Goal: Task Accomplishment & Management: Use online tool/utility

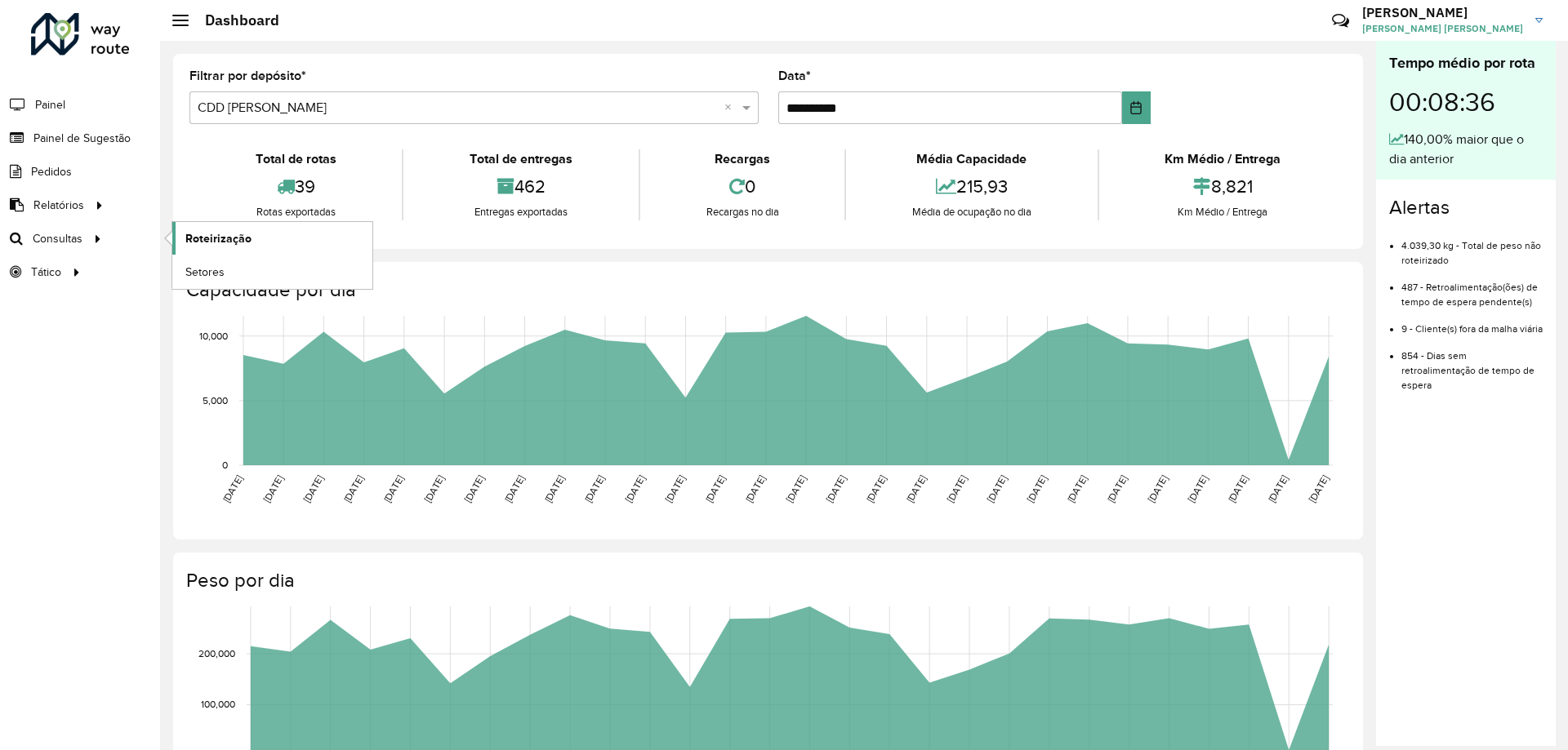
click at [198, 236] on span "Roteirização" at bounding box center [218, 239] width 66 height 17
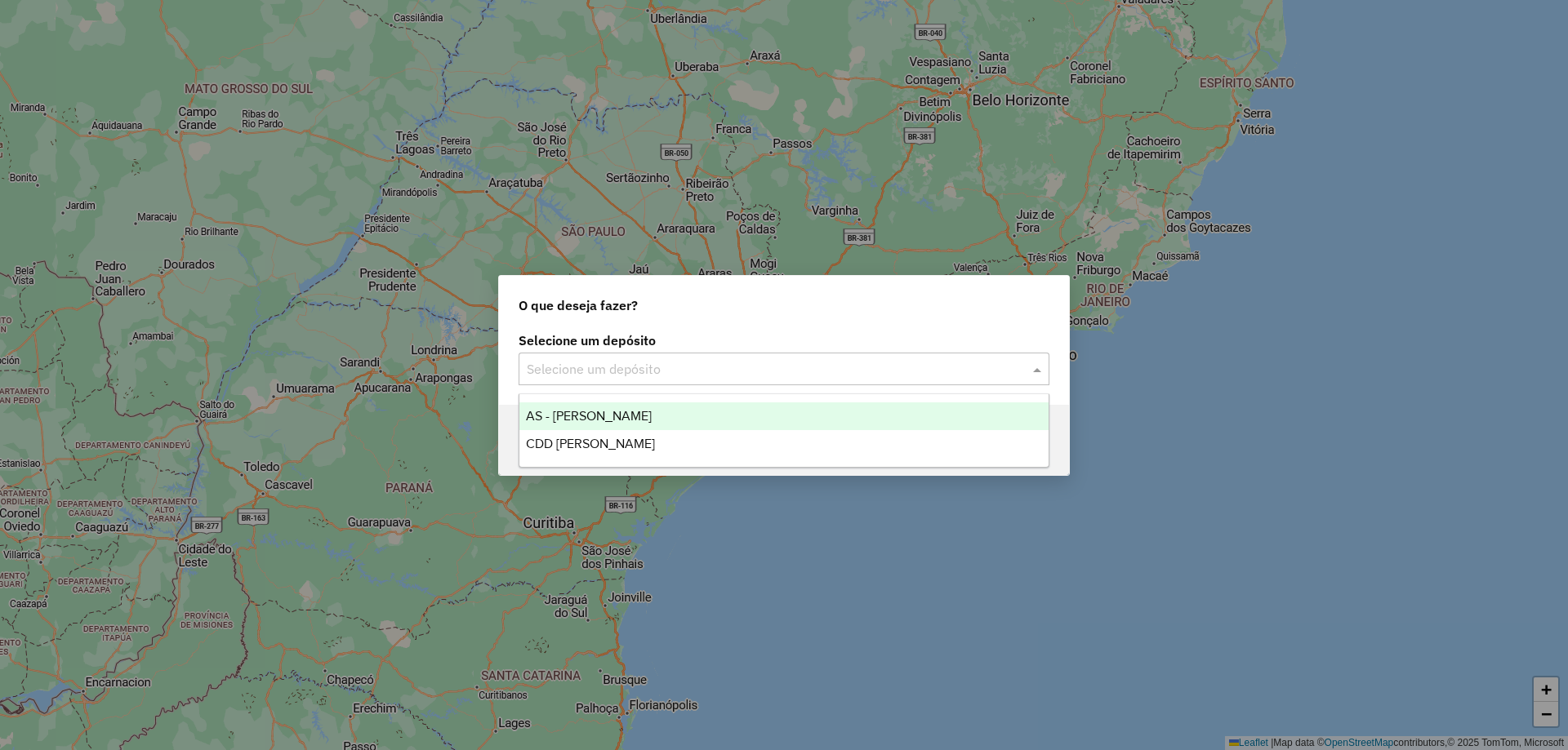
click at [764, 361] on input "text" at bounding box center [767, 369] width 482 height 20
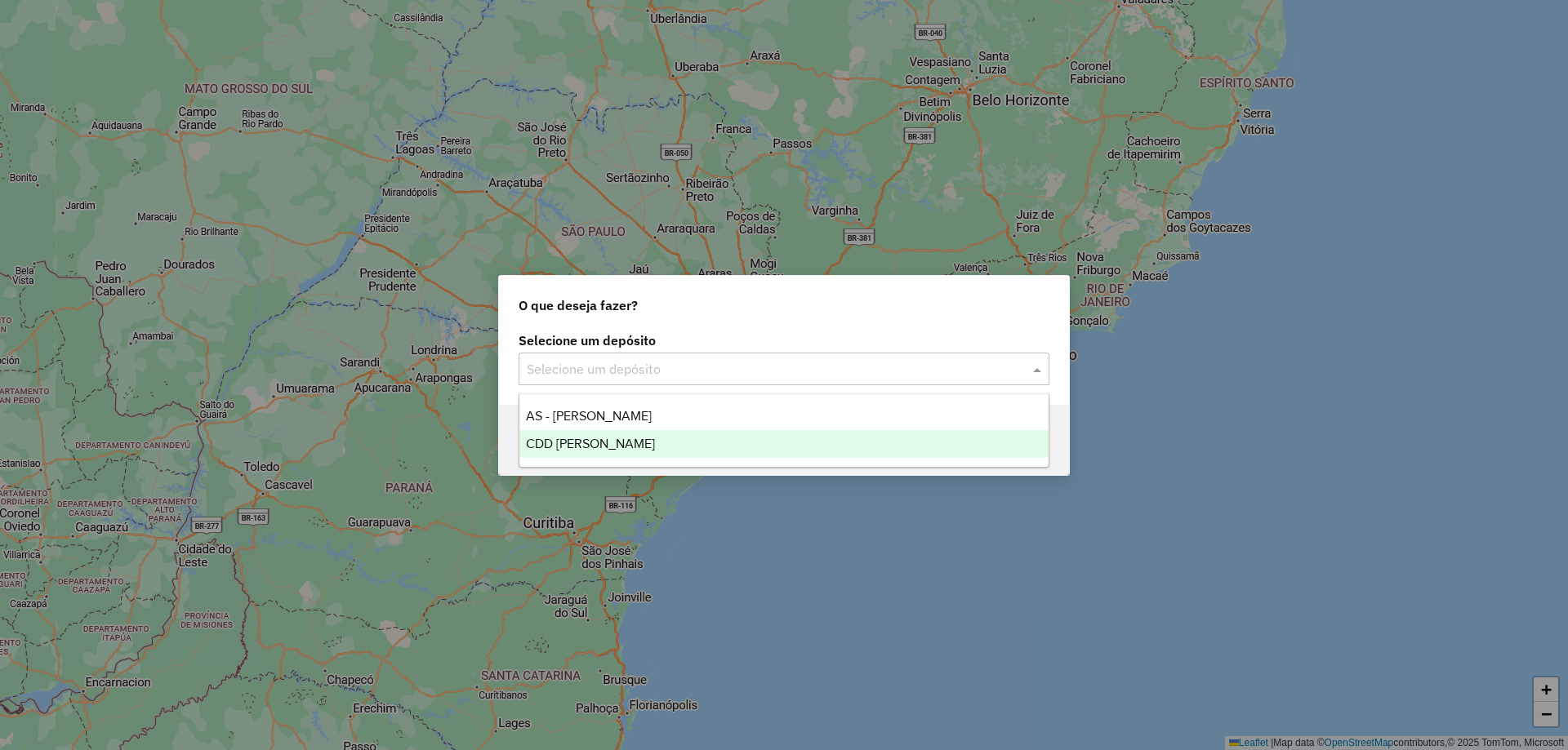
click at [704, 439] on div "CDD [PERSON_NAME]" at bounding box center [783, 445] width 529 height 28
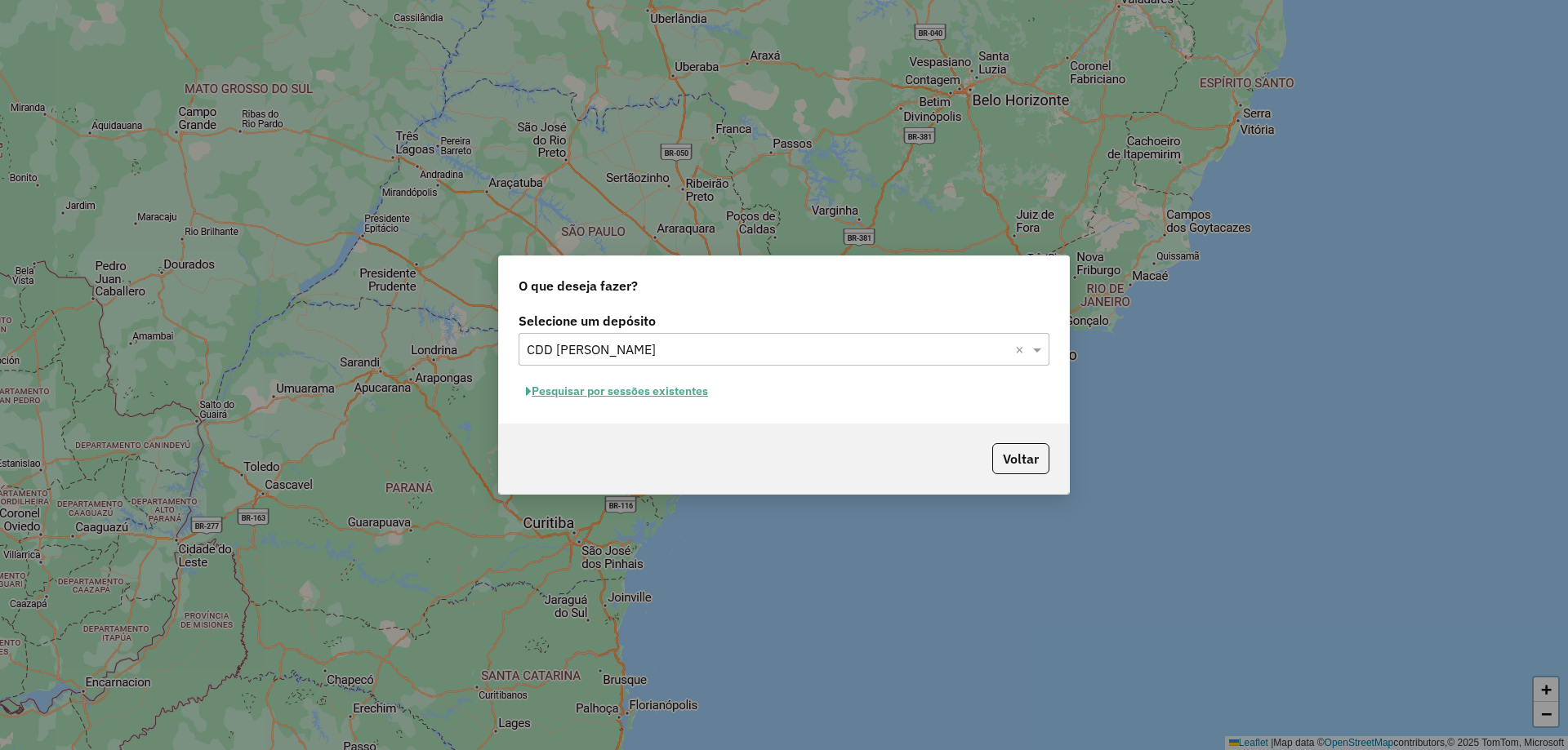
click at [666, 383] on button "Pesquisar por sessões existentes" at bounding box center [617, 391] width 196 height 25
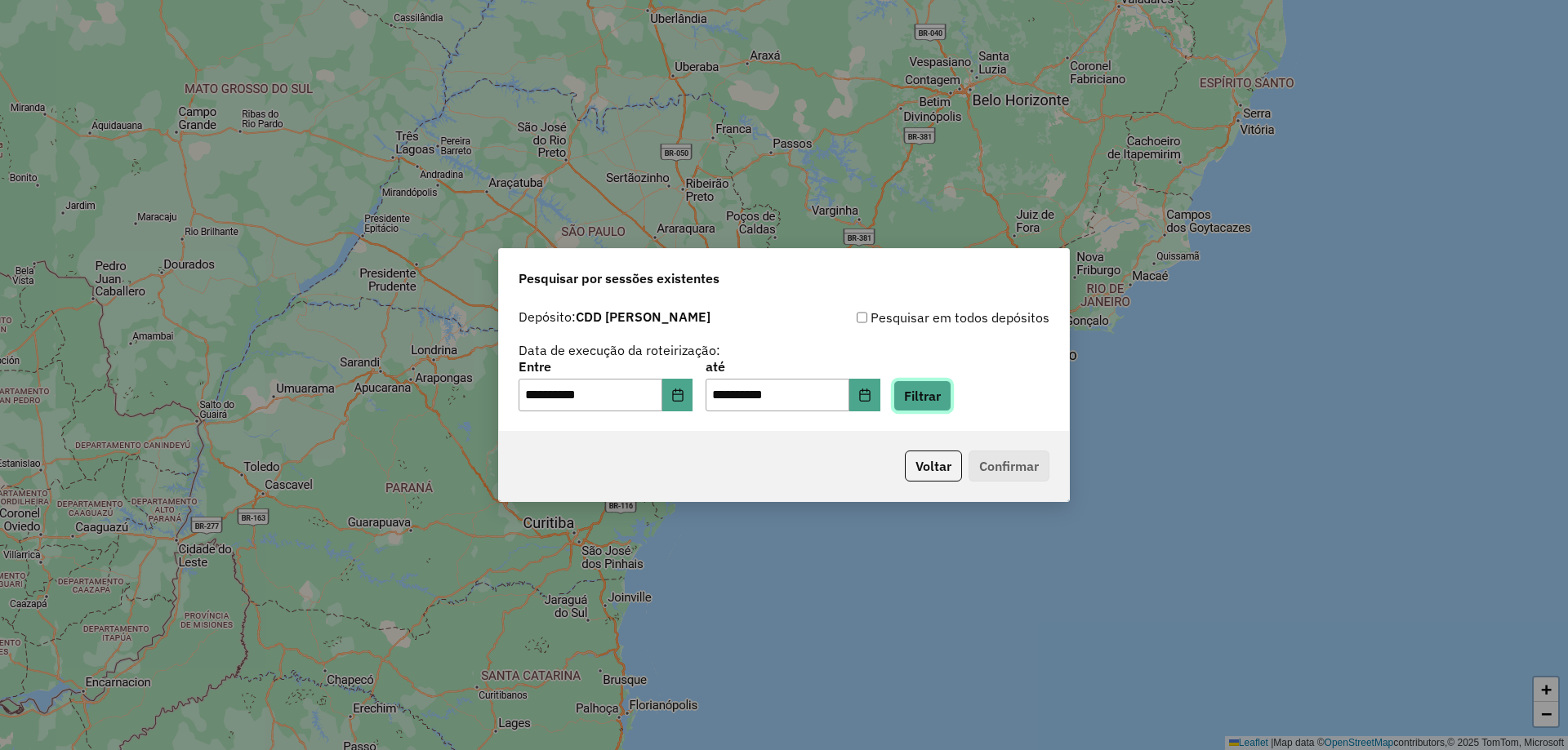
click at [951, 393] on button "Filtrar" at bounding box center [922, 396] width 58 height 31
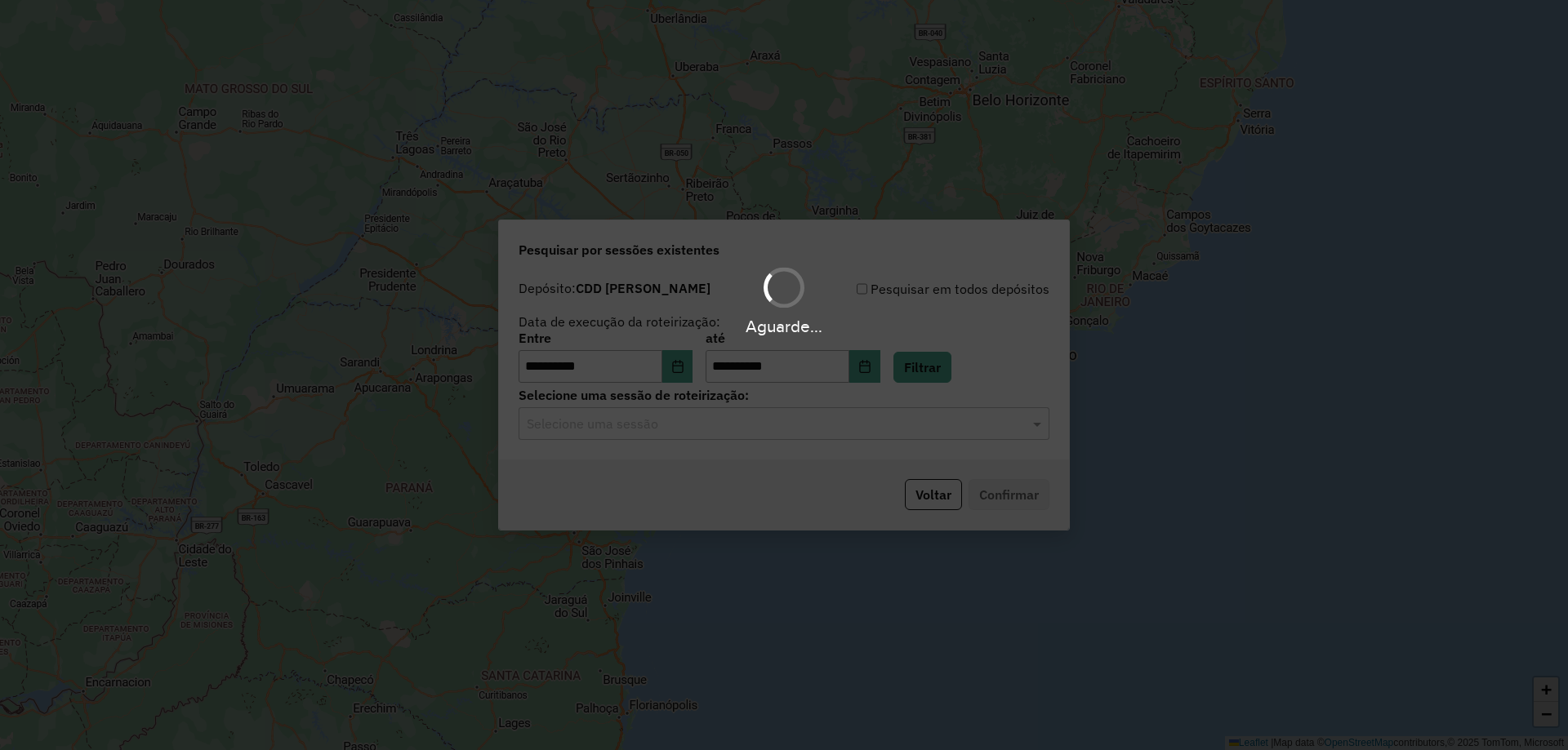
click at [849, 426] on hb-app "**********" at bounding box center [784, 375] width 1568 height 750
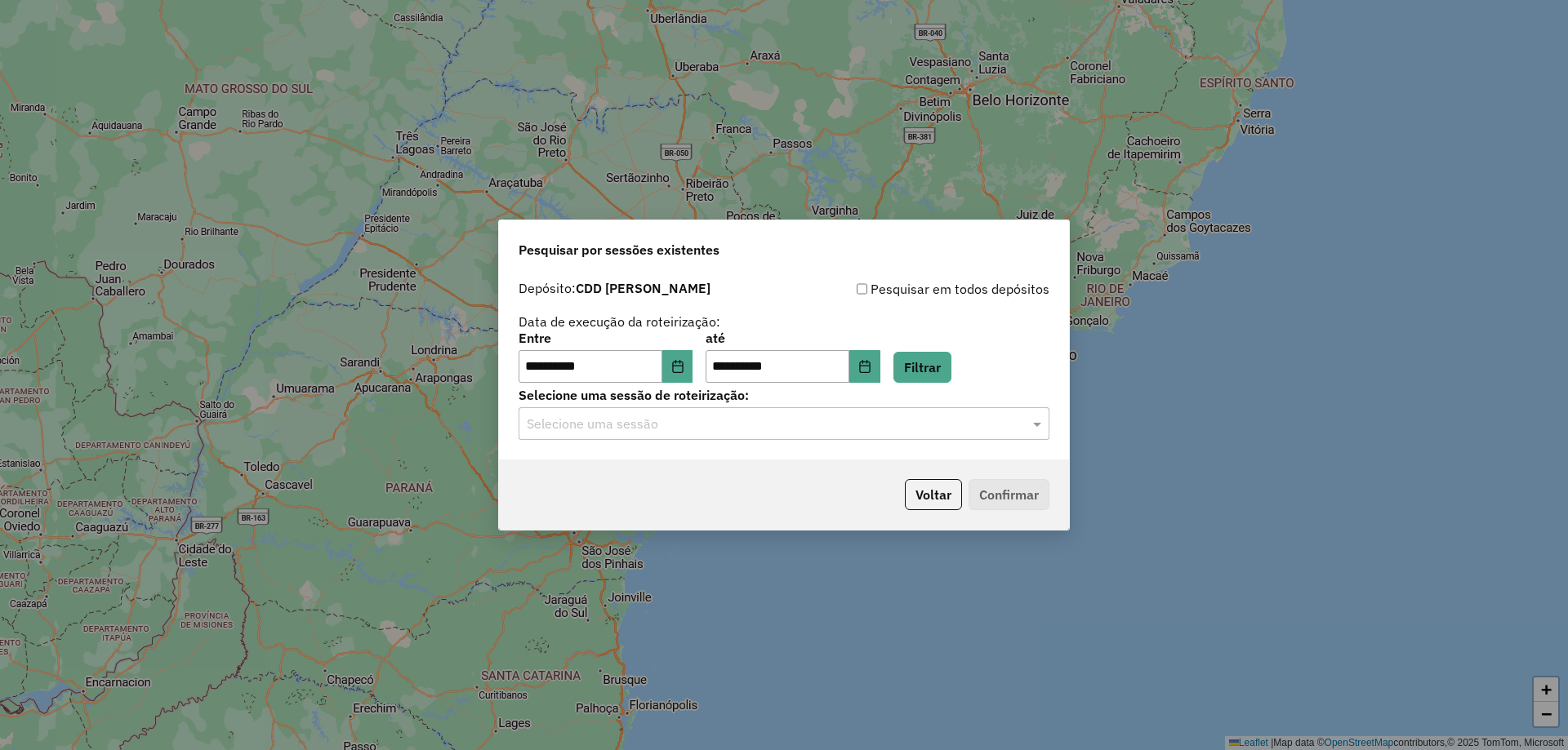
click at [833, 441] on div "**********" at bounding box center [784, 366] width 570 height 187
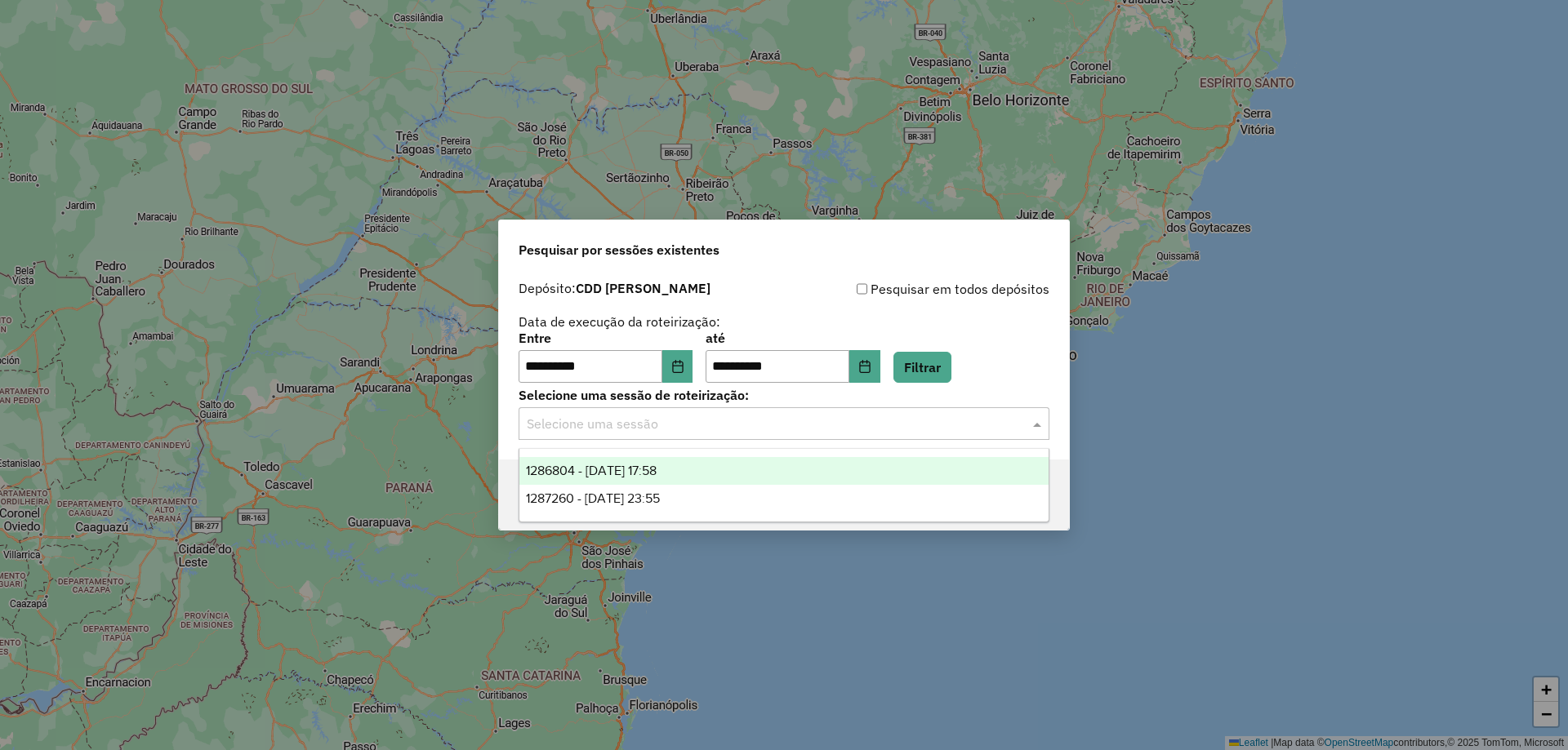
click at [834, 425] on input "text" at bounding box center [767, 424] width 482 height 20
click at [780, 469] on div "1286804 - 02/10/2025 17:58" at bounding box center [783, 471] width 529 height 28
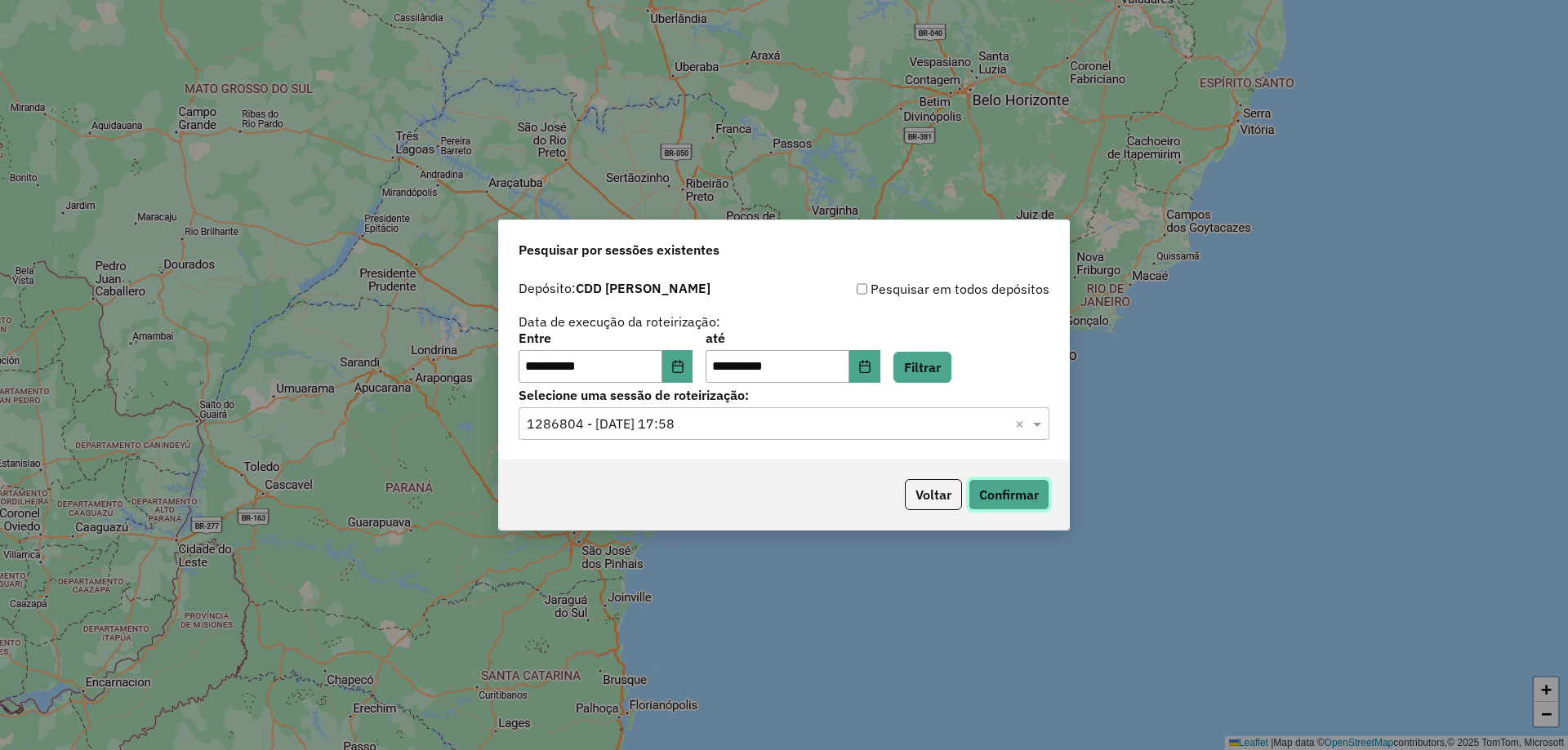
click at [1027, 487] on button "Confirmar" at bounding box center [1009, 494] width 81 height 31
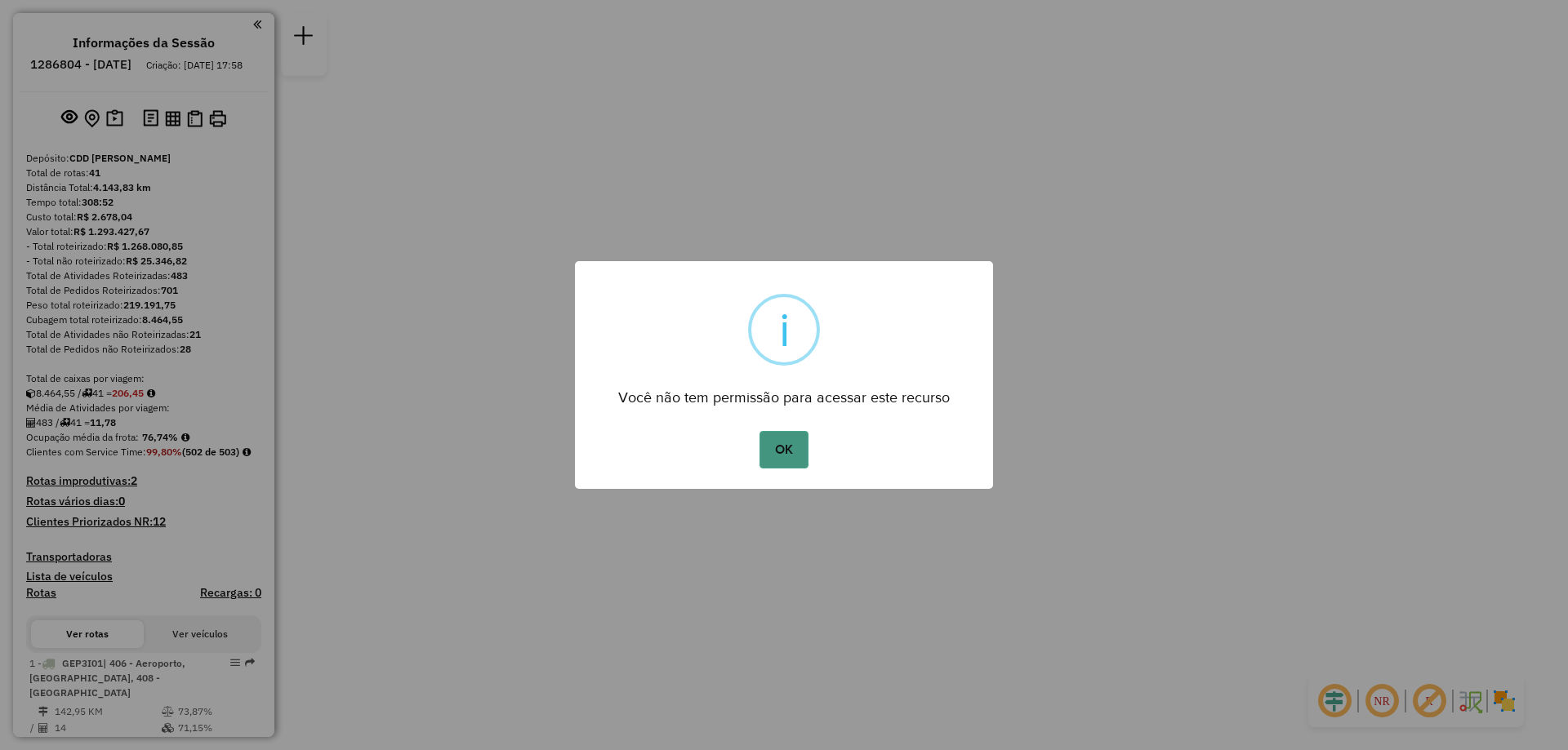
click at [804, 439] on button "OK" at bounding box center [783, 450] width 48 height 38
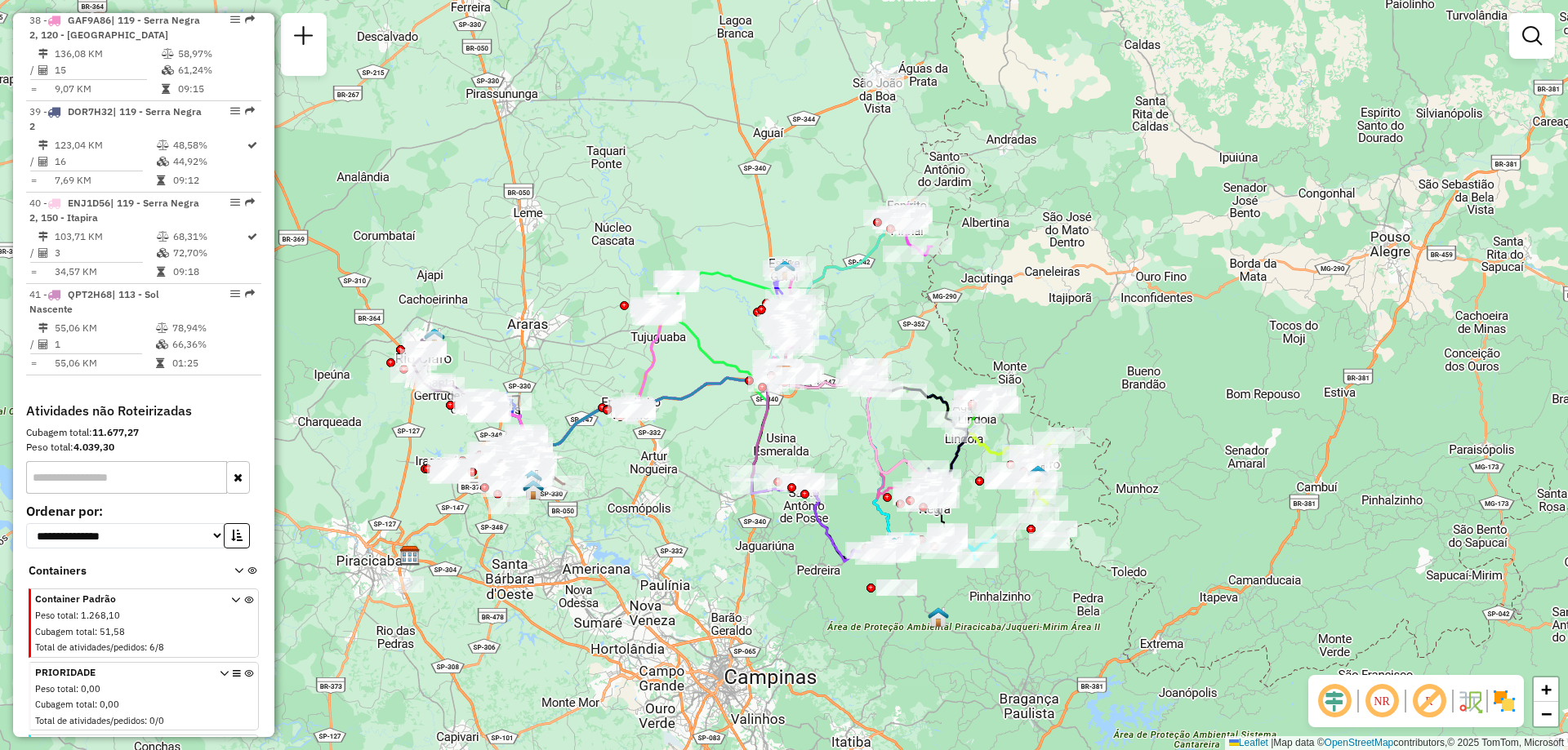
scroll to position [4418, 0]
